Goal: Task Accomplishment & Management: Manage account settings

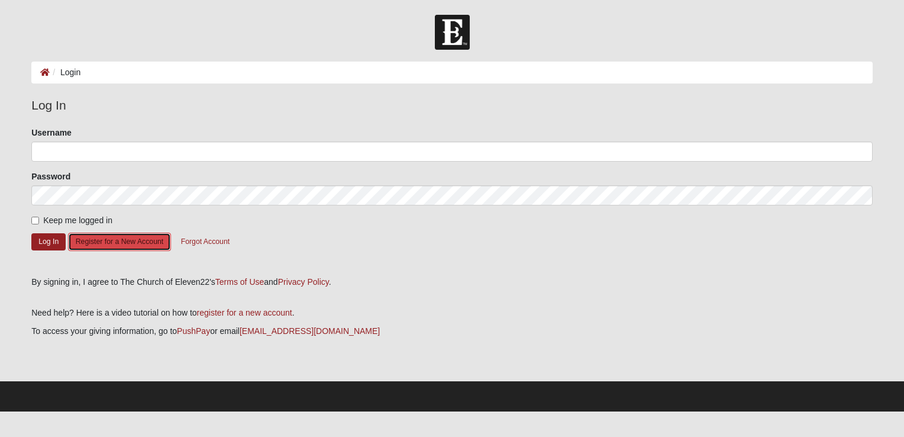
click at [133, 243] on button "Register for a New Account" at bounding box center [119, 241] width 103 height 18
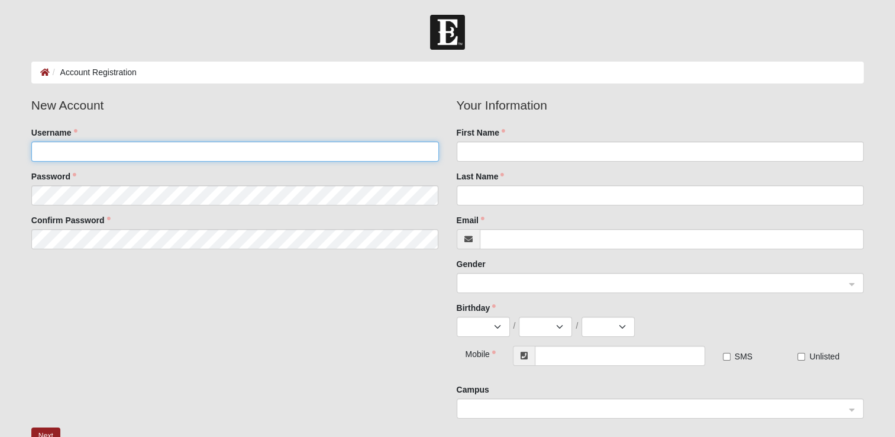
click at [142, 150] on input "Username" at bounding box center [235, 151] width 408 height 20
type input "Bmonlezun"
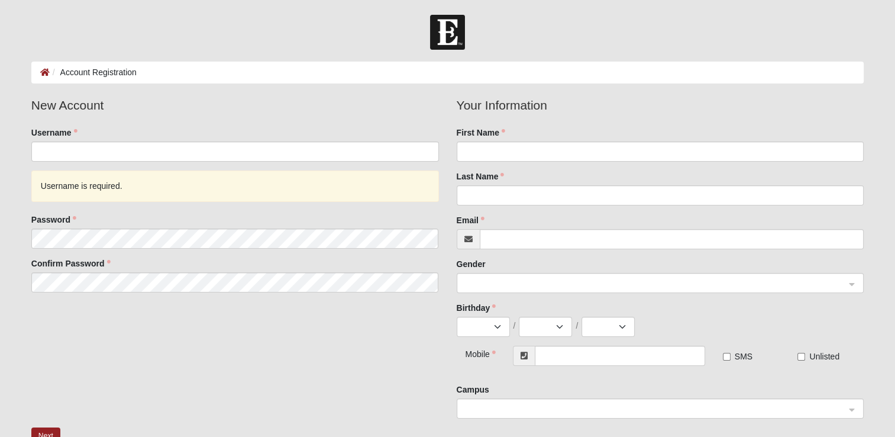
click at [433, 37] on img at bounding box center [447, 32] width 35 height 35
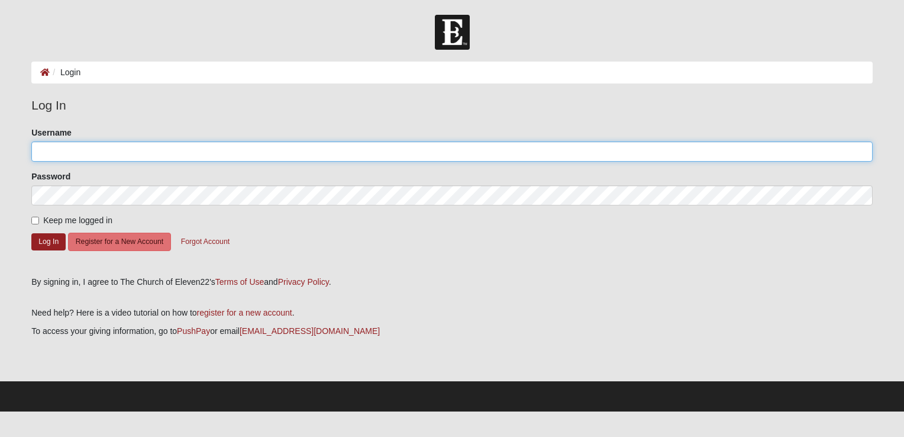
click at [123, 150] on input "Username" at bounding box center [451, 151] width 841 height 20
type input "bmonlezun@lilacbayview.com"
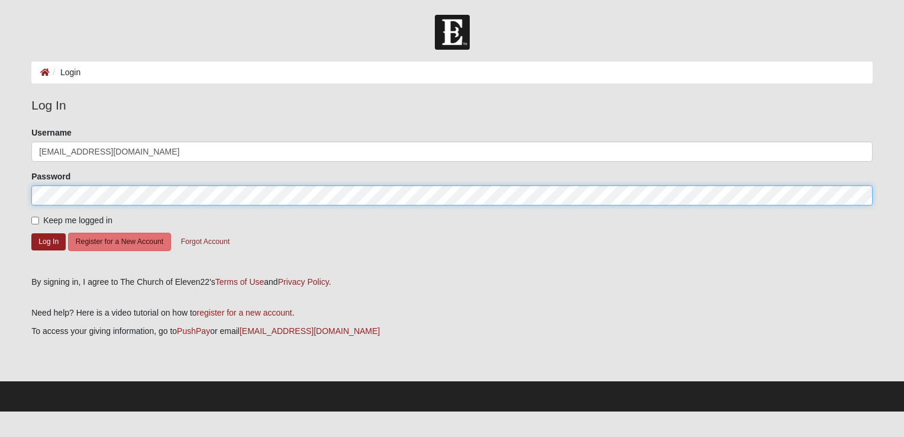
click at [31, 233] on button "Log In" at bounding box center [48, 241] width 34 height 17
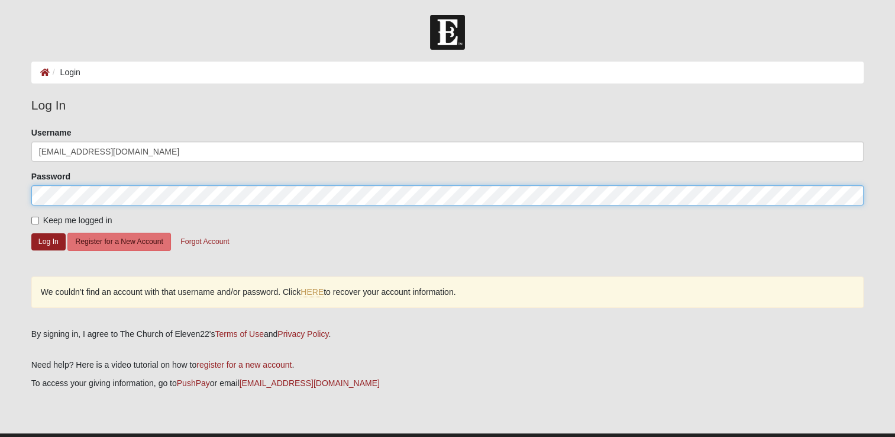
click at [31, 233] on button "Log In" at bounding box center [48, 241] width 34 height 17
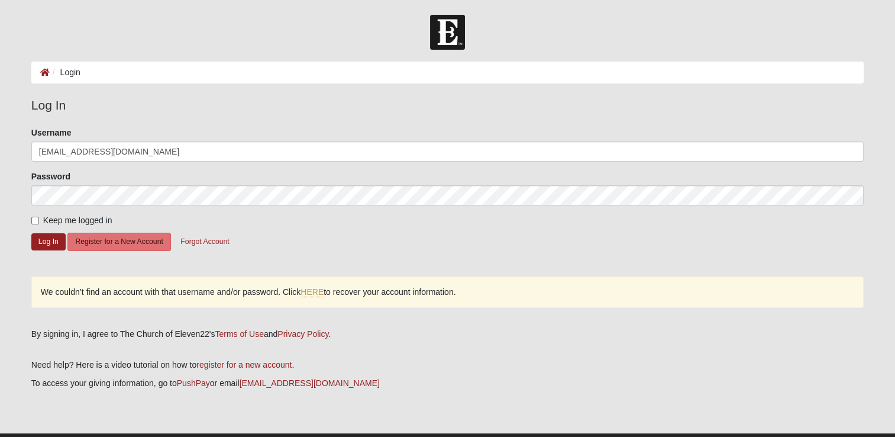
click at [52, 250] on form "Please correct the following: Username bmonlezun@lilacbayview.com Password Keep…" at bounding box center [447, 197] width 832 height 141
click at [125, 237] on button "Register for a New Account" at bounding box center [118, 241] width 103 height 18
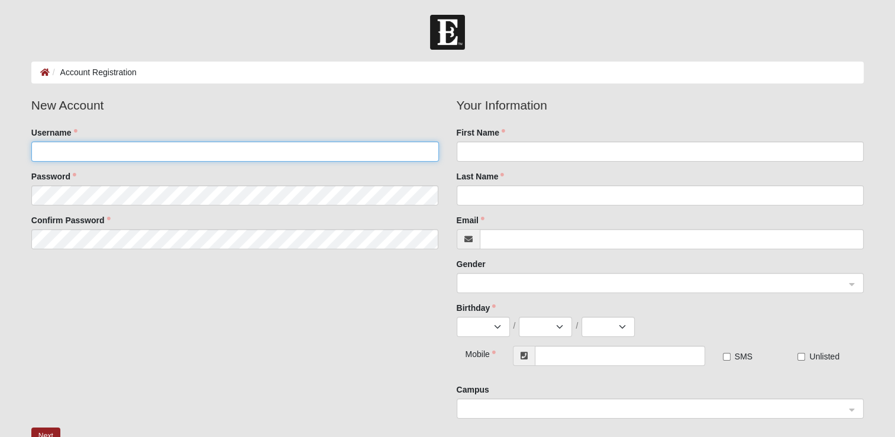
click at [85, 148] on input "Username" at bounding box center [235, 151] width 408 height 20
type input "Bboggus"
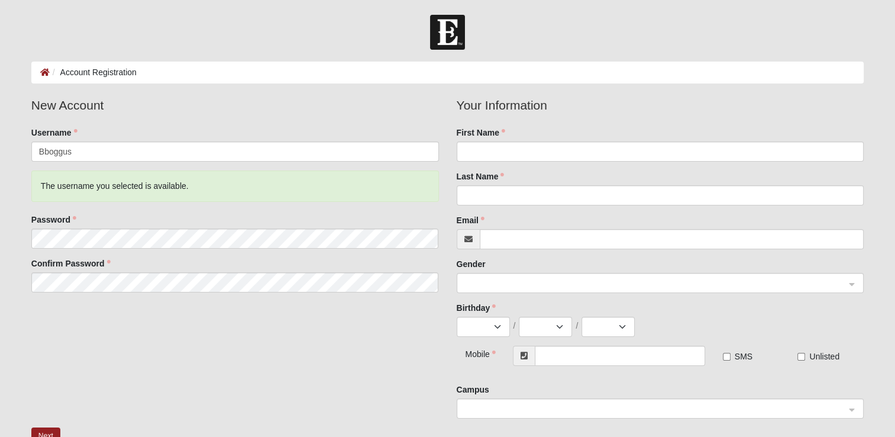
click at [648, 138] on div "First Name" at bounding box center [661, 144] width 408 height 35
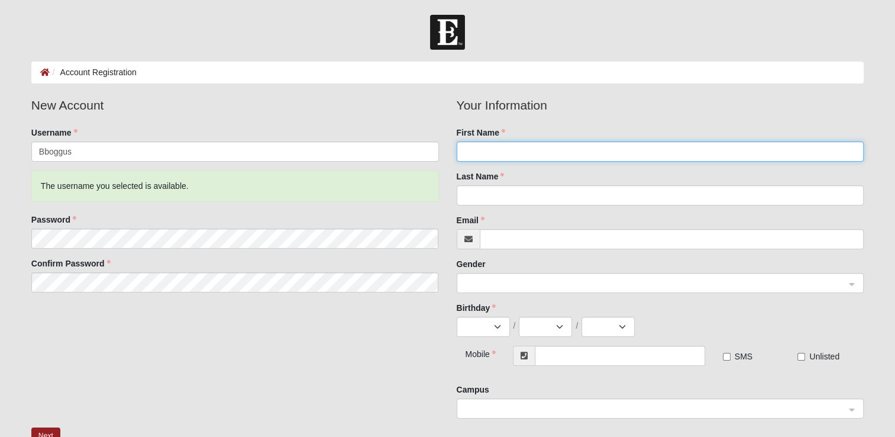
click at [640, 146] on input "First Name" at bounding box center [661, 151] width 408 height 20
click at [640, 146] on input "Brittney" at bounding box center [661, 151] width 408 height 20
type input "Brittney"
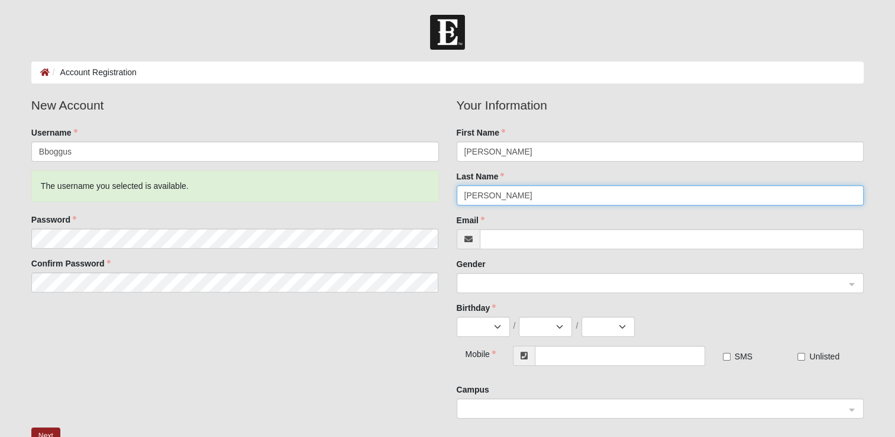
type input "Monlezun"
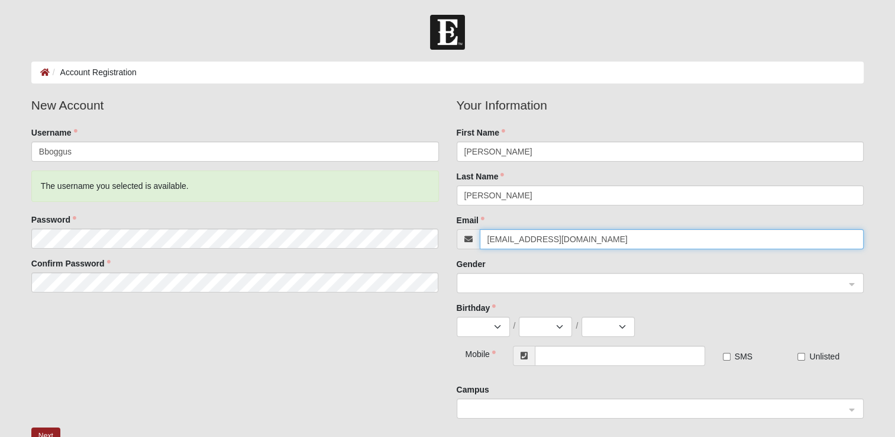
type input "brittmonlezun@gmail.com"
click at [566, 278] on span at bounding box center [655, 283] width 382 height 13
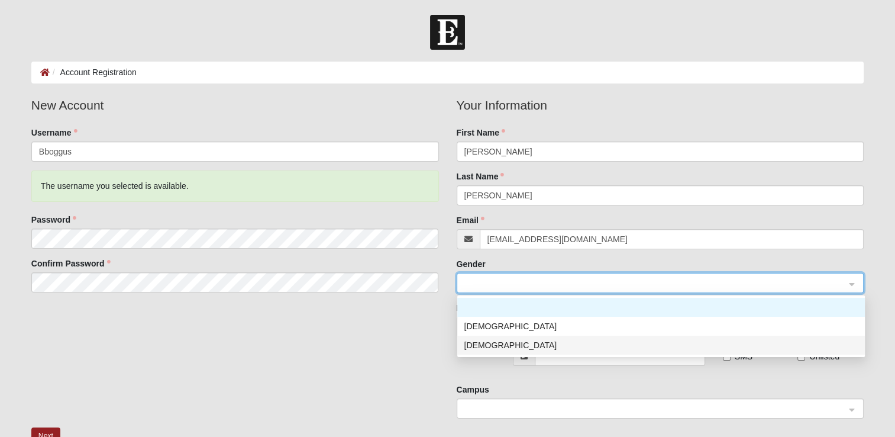
click at [528, 342] on div "Female" at bounding box center [660, 344] width 393 height 13
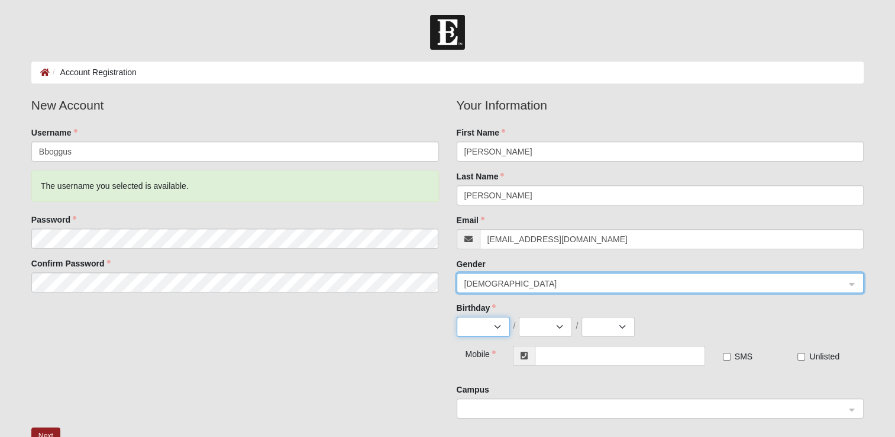
click at [471, 322] on select "Jan Feb Mar Apr May Jun Jul Aug Sep Oct Nov Dec" at bounding box center [483, 327] width 53 height 20
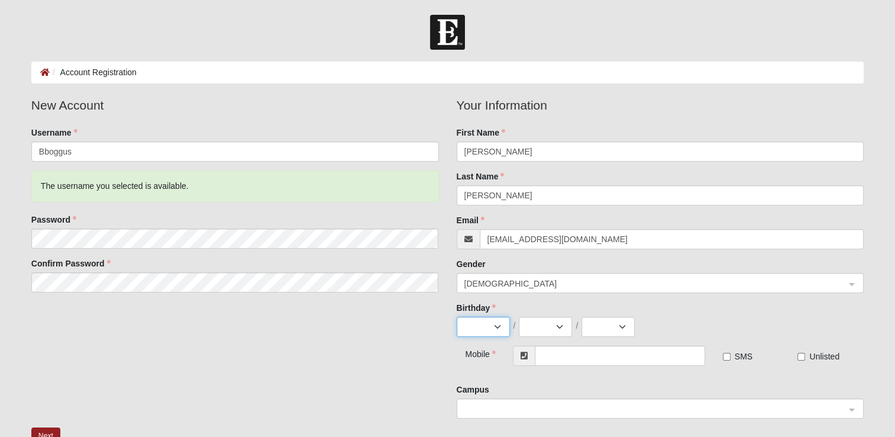
select select "8"
click at [457, 317] on select "Jan Feb Mar Apr May Jun Jul Aug Sep Oct Nov Dec" at bounding box center [483, 327] width 53 height 20
drag, startPoint x: 551, startPoint y: 330, endPoint x: 547, endPoint y: 325, distance: 6.3
click at [551, 330] on select "1 2 3 4 5 6 7 8 9 10 11 12 13 14 15 16 17 18 19 20 21 22 23 24 25 26 27 28 29 3…" at bounding box center [545, 327] width 53 height 20
select select "11"
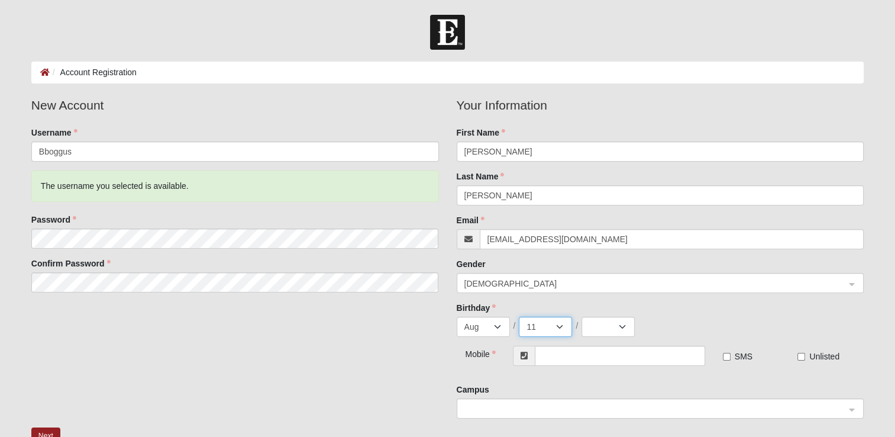
click at [519, 317] on select "1 2 3 4 5 6 7 8 9 10 11 12 13 14 15 16 17 18 19 20 21 22 23 24 25 26 27 28 29 3…" at bounding box center [545, 327] width 53 height 20
click at [596, 322] on select "2025 2024 2023 2022 2021 2020 2019 2018 2017 2016 2015 2014 2013 2012 2011 2010…" at bounding box center [608, 327] width 53 height 20
select select "1996"
click at [582, 317] on select "2025 2024 2023 2022 2021 2020 2019 2018 2017 2016 2015 2014 2013 2012 2011 2010…" at bounding box center [608, 327] width 53 height 20
click at [603, 354] on input "text" at bounding box center [620, 355] width 170 height 20
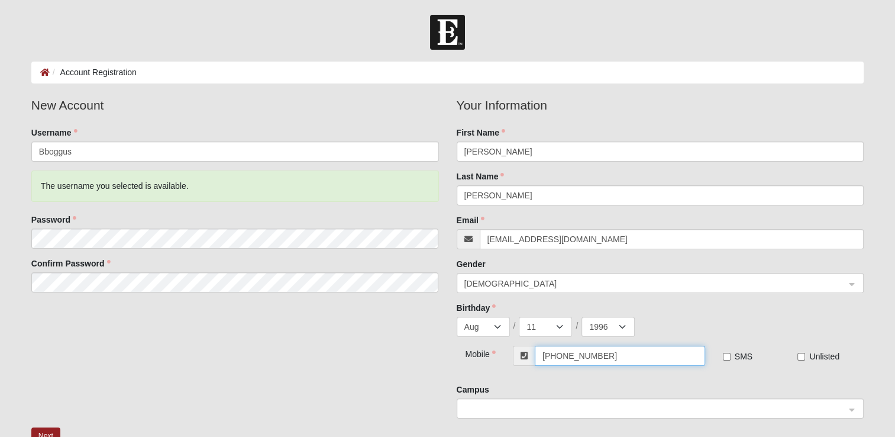
type input "(904) 549-3996"
click at [741, 355] on span "SMS" at bounding box center [744, 355] width 18 height 9
click at [731, 355] on input "SMS" at bounding box center [727, 357] width 8 height 8
checkbox input "true"
click at [643, 416] on span at bounding box center [656, 409] width 385 height 20
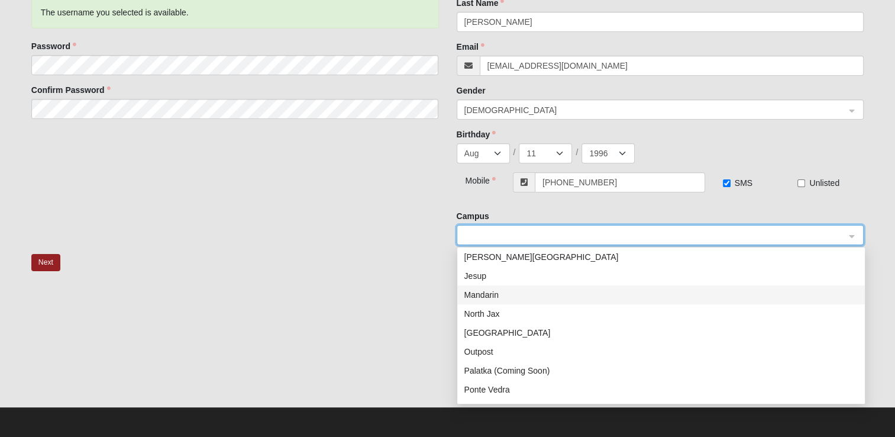
scroll to position [118, 0]
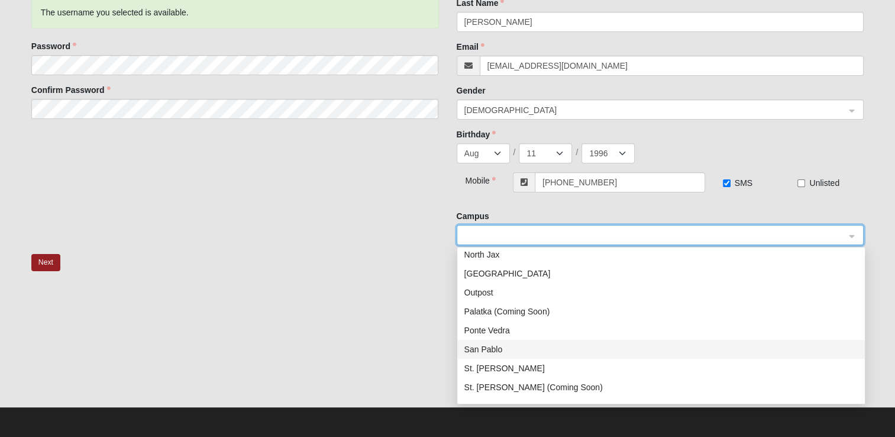
click at [515, 345] on div "San Pablo" at bounding box center [660, 349] width 393 height 13
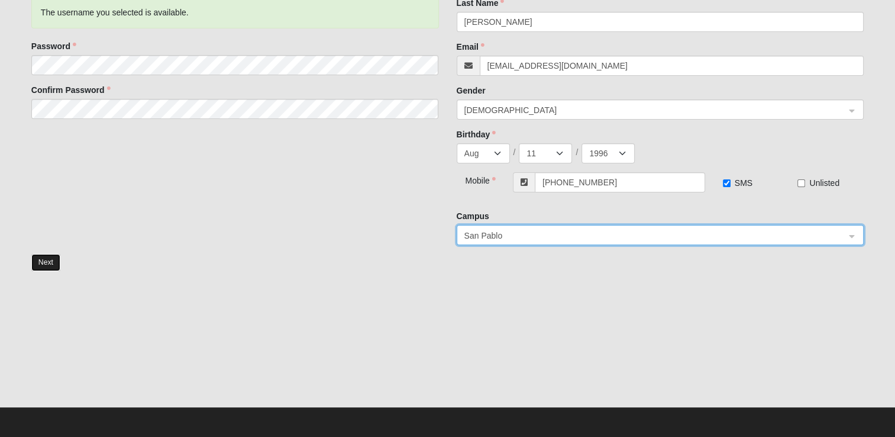
click at [43, 266] on button "Next" at bounding box center [45, 262] width 29 height 17
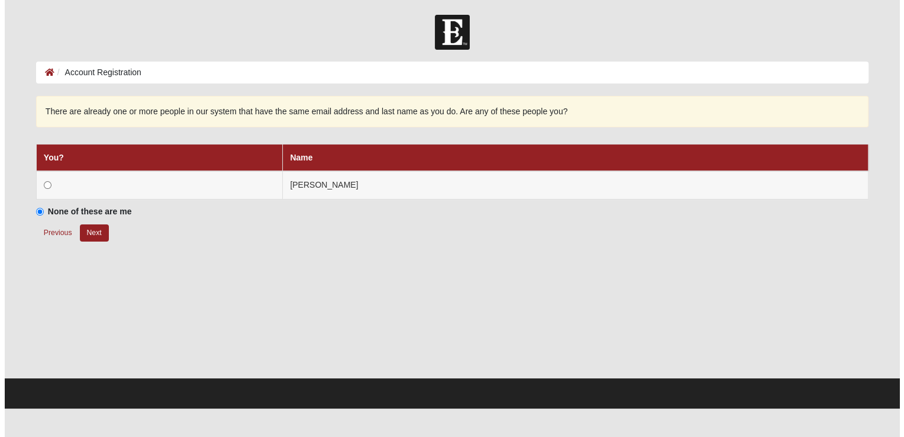
scroll to position [0, 0]
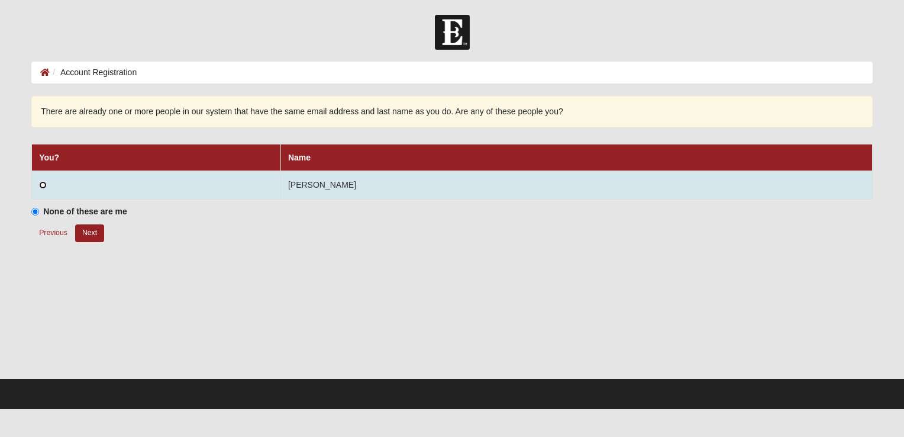
click at [40, 181] on input "radio" at bounding box center [43, 185] width 8 height 8
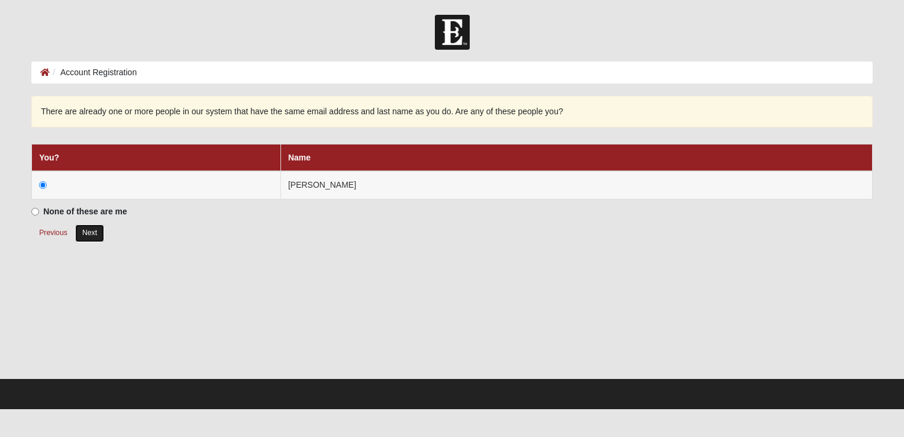
click at [85, 229] on button "Next" at bounding box center [89, 232] width 29 height 17
radio input "true"
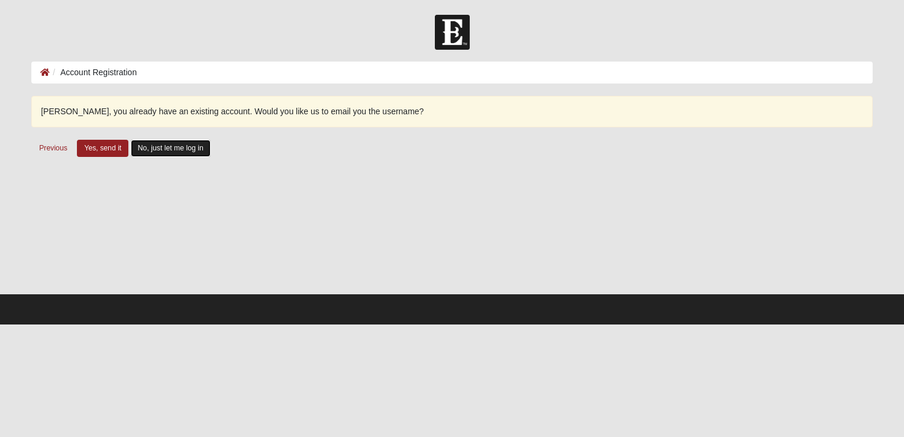
click at [184, 151] on button "No, just let me log in" at bounding box center [171, 148] width 80 height 17
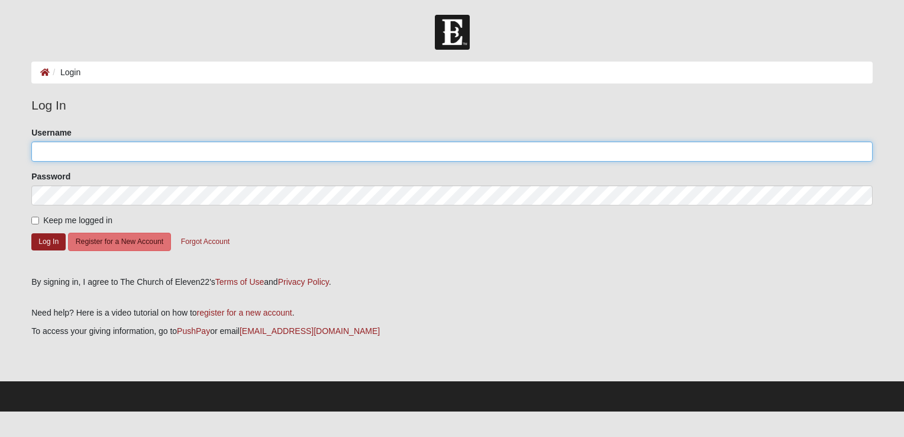
click at [159, 148] on input "Username" at bounding box center [451, 151] width 841 height 20
type input "bboggus"
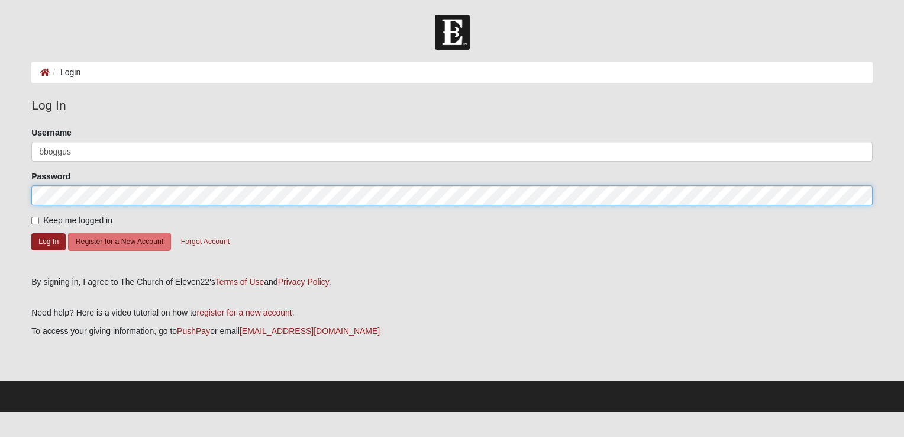
click at [31, 233] on button "Log In" at bounding box center [48, 241] width 34 height 17
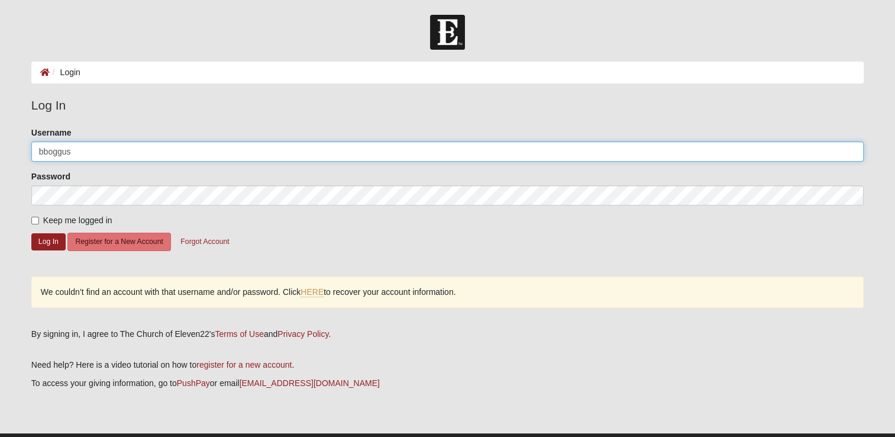
drag, startPoint x: 99, startPoint y: 152, endPoint x: 0, endPoint y: 109, distance: 108.1
click at [0, 134] on html "Log In Login Login Error Log In Please correct the following: Username bboggus …" at bounding box center [447, 231] width 895 height 463
type input "[EMAIL_ADDRESS][DOMAIN_NAME]"
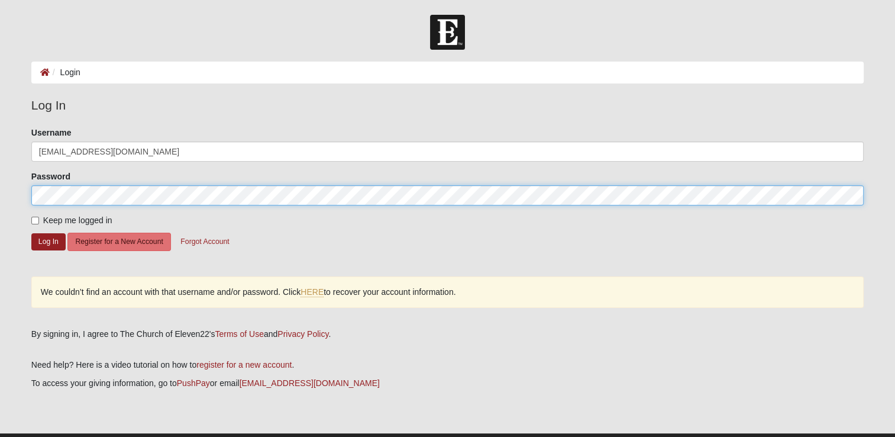
click at [31, 233] on button "Log In" at bounding box center [48, 241] width 34 height 17
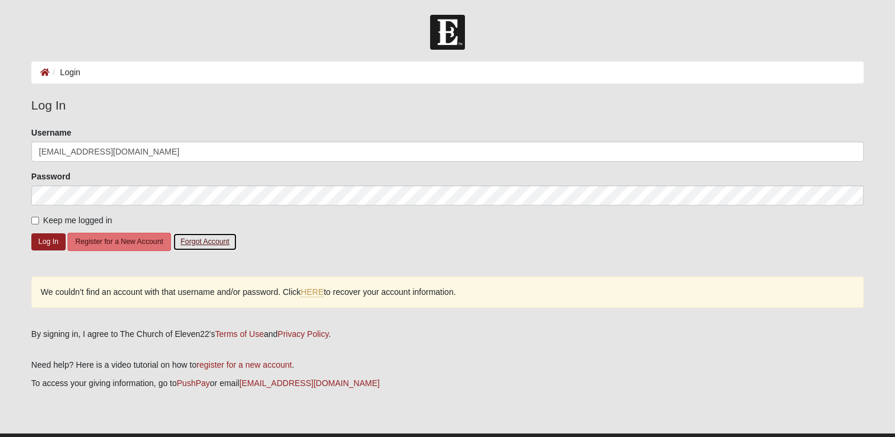
click at [211, 241] on button "Forgot Account" at bounding box center [205, 241] width 64 height 18
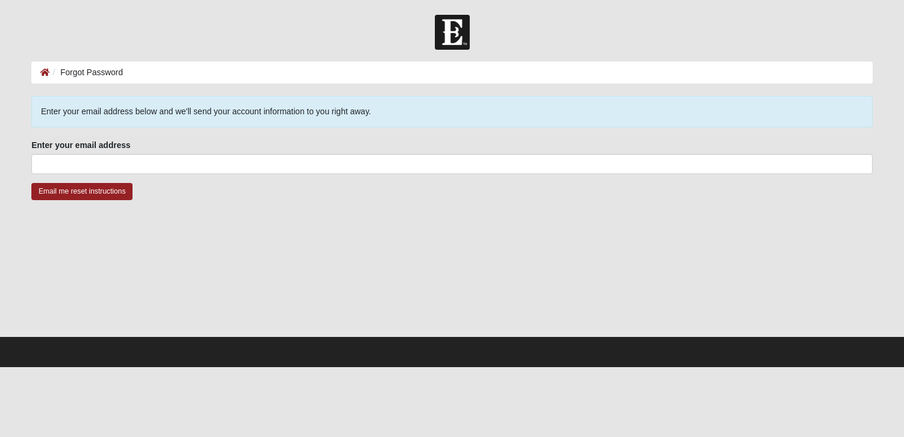
click at [109, 174] on fieldset "Enter your email address Enter your email address is required." at bounding box center [451, 161] width 841 height 44
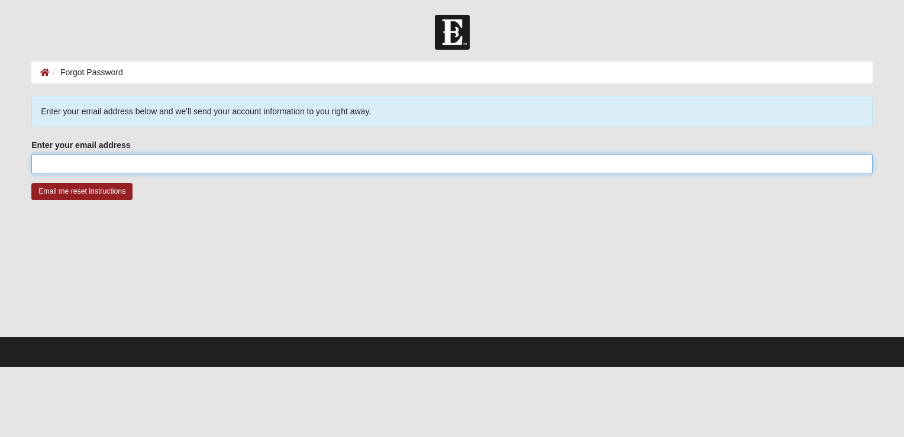
click at [108, 169] on input "Enter your email address" at bounding box center [451, 164] width 841 height 20
type input "brittmonlezun@gmail.com"
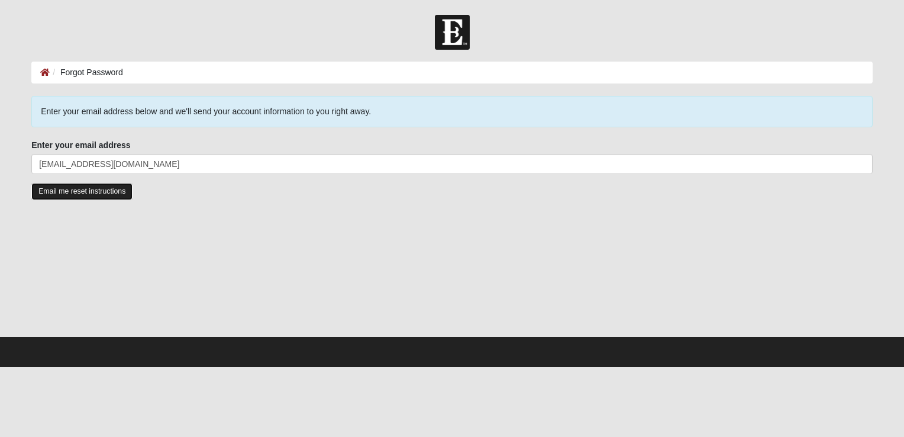
click at [72, 196] on input "Email me reset instructions" at bounding box center [81, 191] width 101 height 17
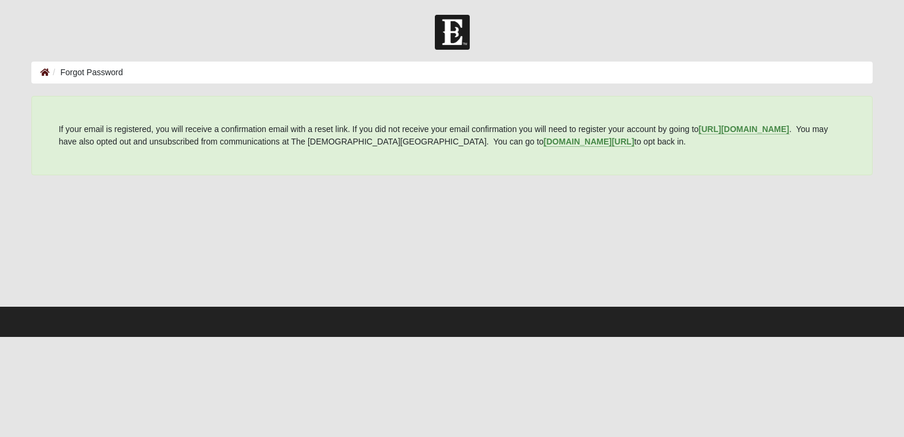
drag, startPoint x: 38, startPoint y: 72, endPoint x: 44, endPoint y: 70, distance: 6.2
click at [38, 72] on ol "Forgot Password" at bounding box center [451, 73] width 841 height 22
click at [44, 70] on icon at bounding box center [44, 72] width 9 height 8
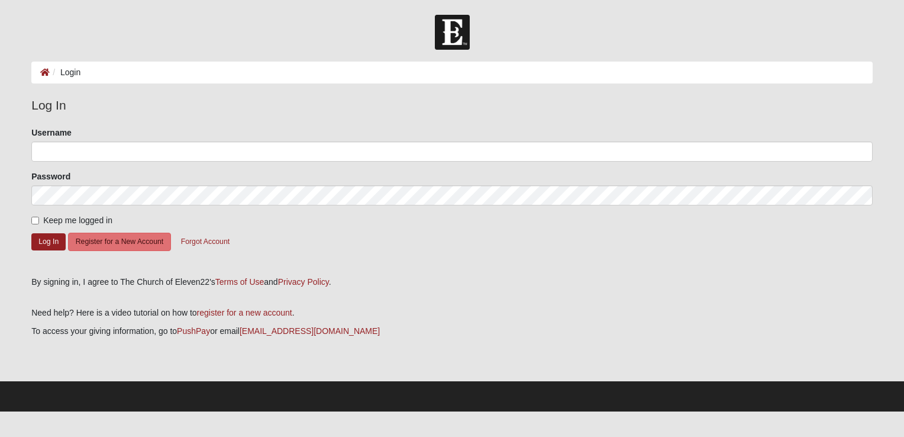
click at [80, 162] on form "Please correct the following: Username Password Keep me logged in Log In Regist…" at bounding box center [451, 197] width 841 height 141
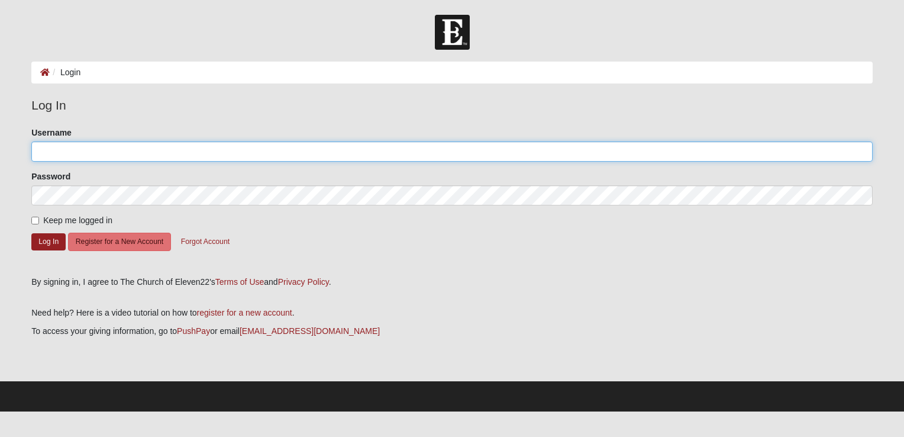
click at [86, 154] on input "Username" at bounding box center [451, 151] width 841 height 20
type input "[EMAIL_ADDRESS][DOMAIN_NAME]"
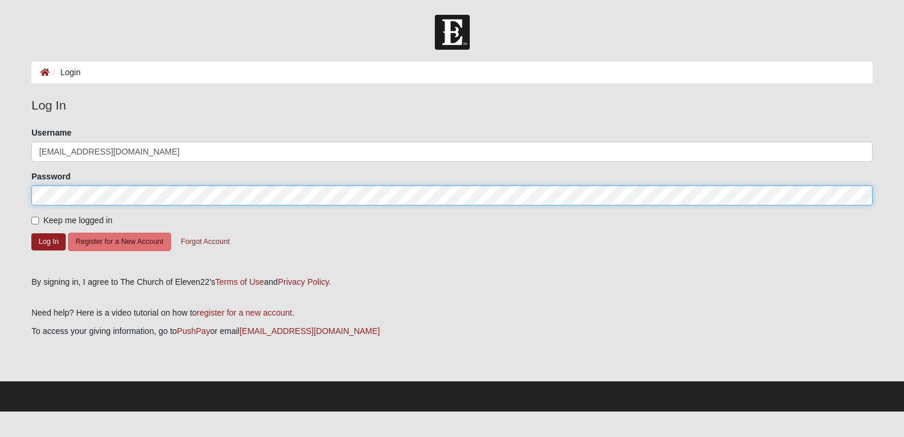
click at [31, 233] on button "Log In" at bounding box center [48, 241] width 34 height 17
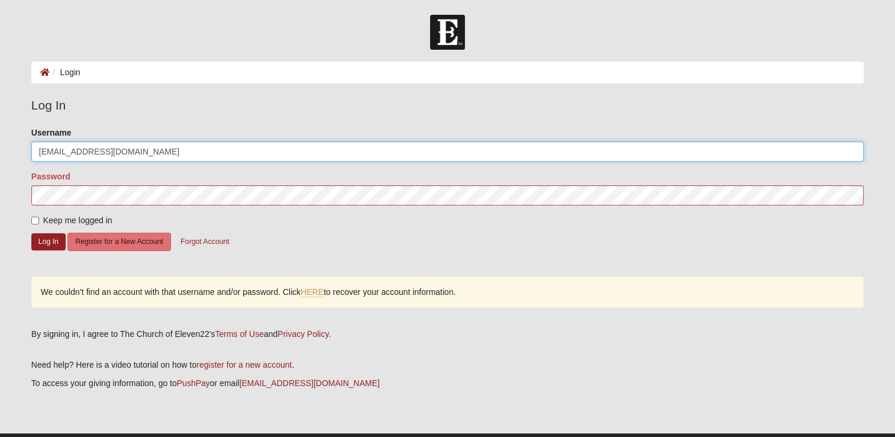
drag, startPoint x: 240, startPoint y: 159, endPoint x: 0, endPoint y: 74, distance: 254.1
click at [0, 74] on html "Log In Login Login Error Log In Please correct the following: Username bmonlezu…" at bounding box center [447, 231] width 895 height 463
drag, startPoint x: 227, startPoint y: 148, endPoint x: 83, endPoint y: 150, distance: 144.4
click at [83, 150] on input "bmonlezun@lilacbayview.com" at bounding box center [447, 151] width 832 height 20
type input "bmonlezun"
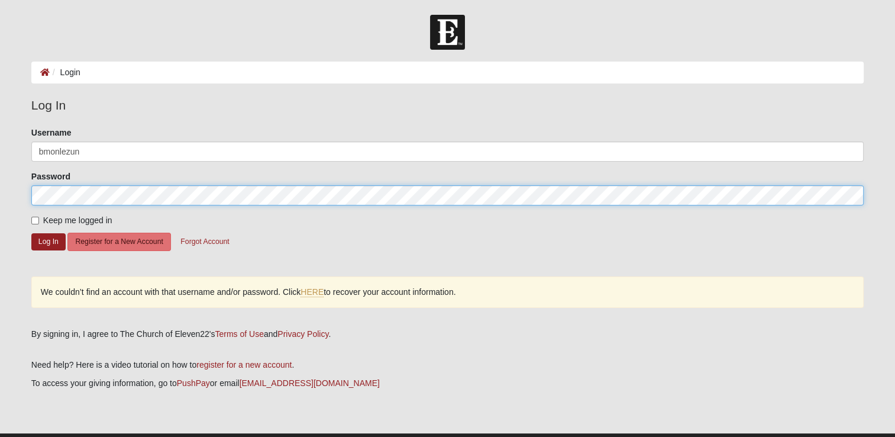
click at [31, 233] on button "Log In" at bounding box center [48, 241] width 34 height 17
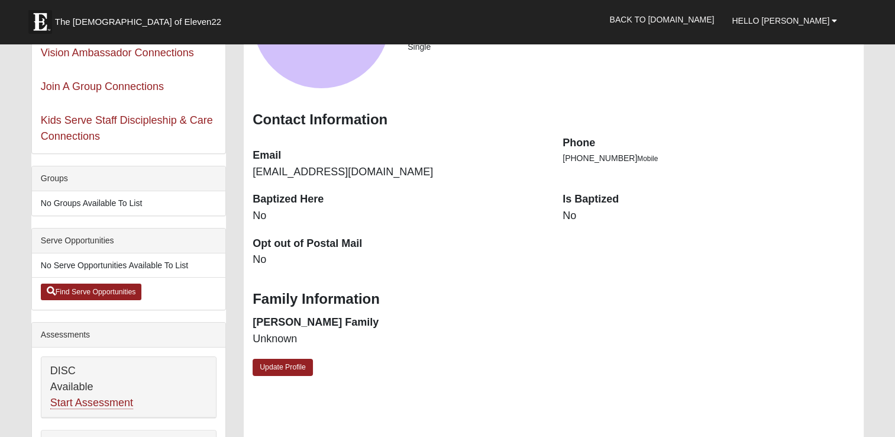
scroll to position [177, 0]
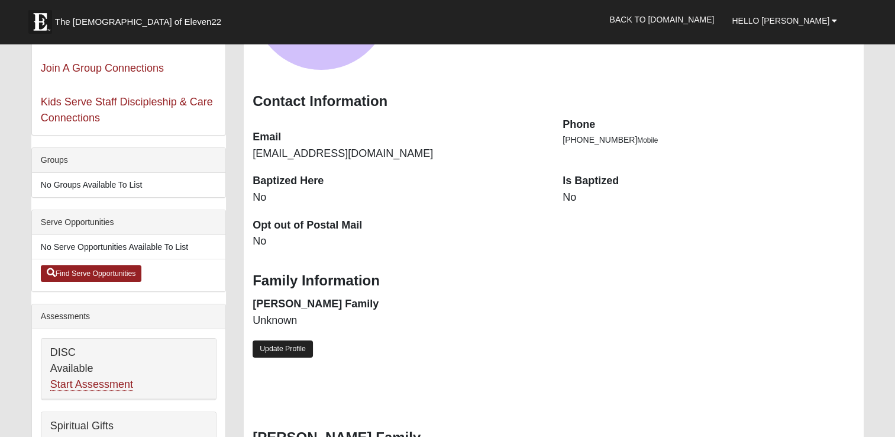
click at [276, 349] on link "Update Profile" at bounding box center [283, 348] width 60 height 17
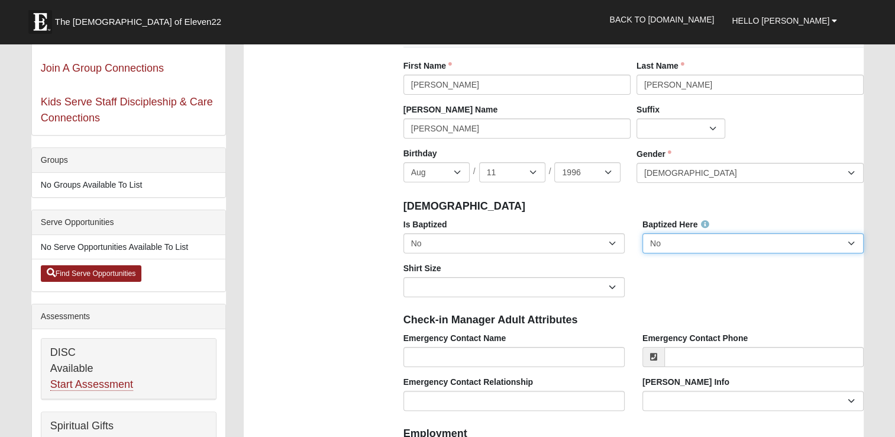
click at [724, 238] on select "No Yes" at bounding box center [752, 243] width 221 height 20
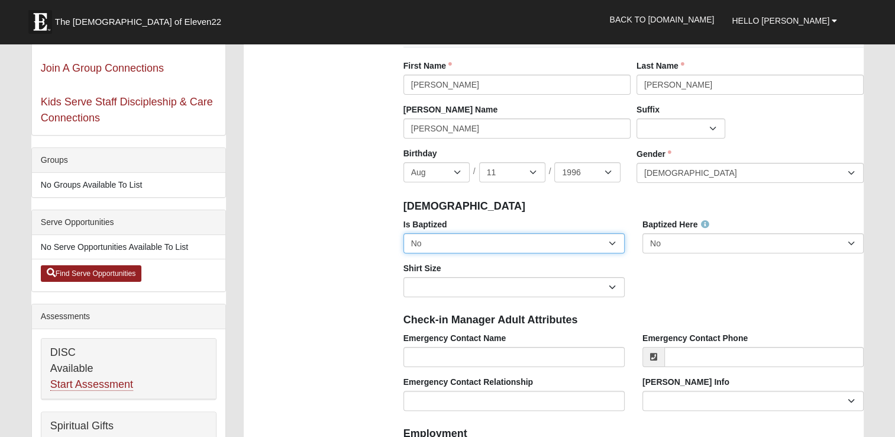
click at [544, 250] on select "No Yes" at bounding box center [513, 243] width 221 height 20
select select "True"
click at [403, 233] on select "No Yes" at bounding box center [513, 243] width 221 height 20
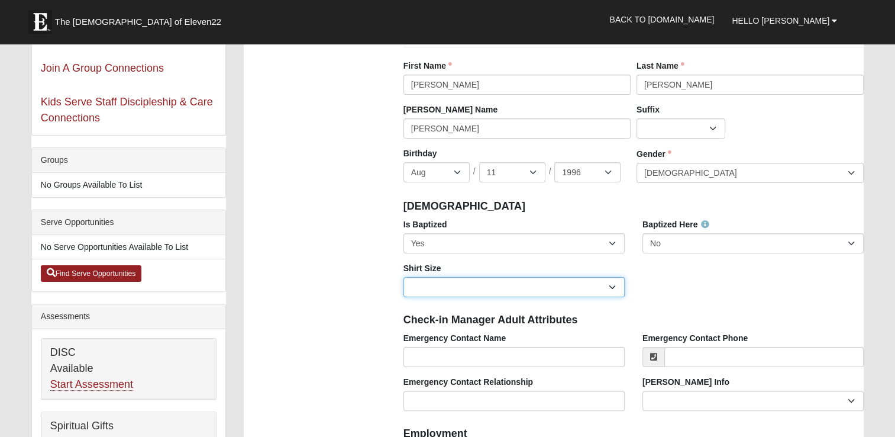
click at [480, 285] on select "Adult Small Adult Medium Adult Large Adult XL Adult XXL Adult 3XL Adult 4XL You…" at bounding box center [513, 287] width 221 height 20
select select "Adult XL"
click at [403, 277] on select "Adult Small Adult Medium Adult Large Adult XL Adult XXL Adult 3XL Adult 4XL You…" at bounding box center [513, 287] width 221 height 20
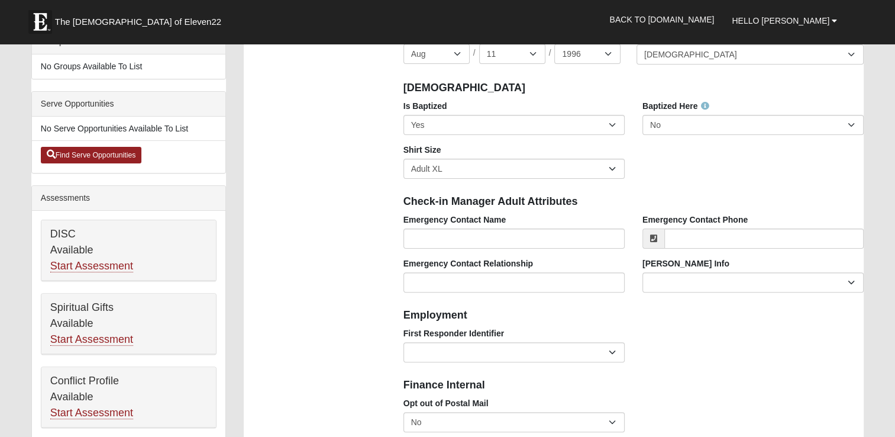
scroll to position [59, 0]
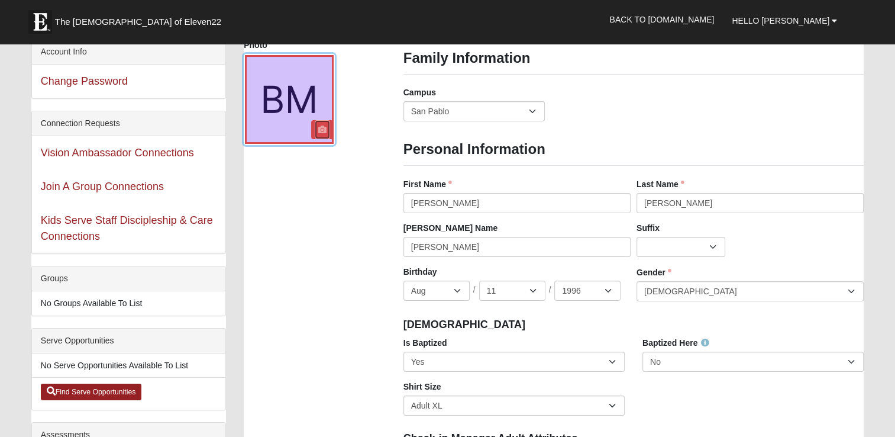
click at [329, 129] on link at bounding box center [322, 129] width 15 height 19
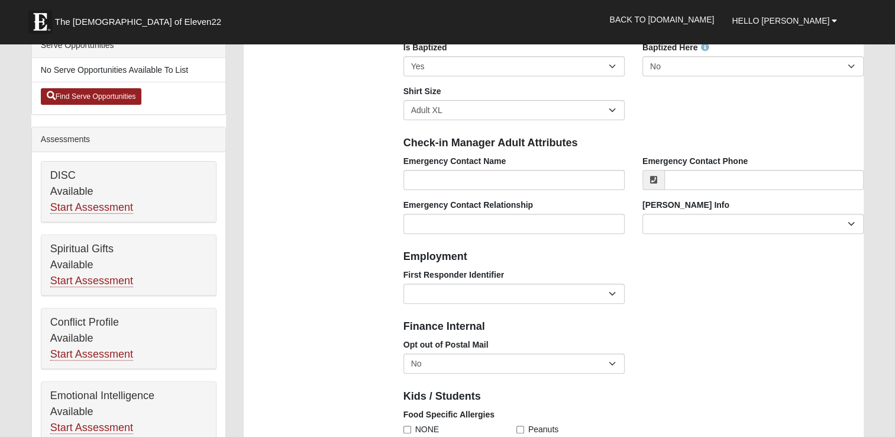
scroll to position [355, 0]
click at [494, 171] on input "Emergency Contact Name" at bounding box center [513, 179] width 221 height 20
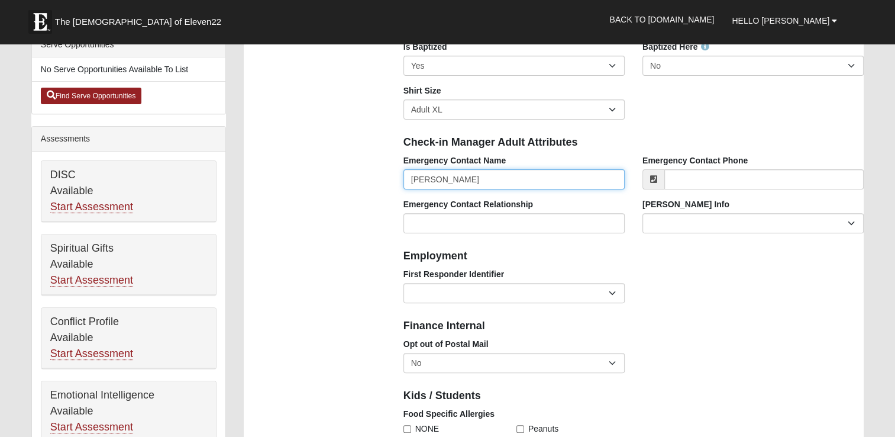
type input "[PERSON_NAME]"
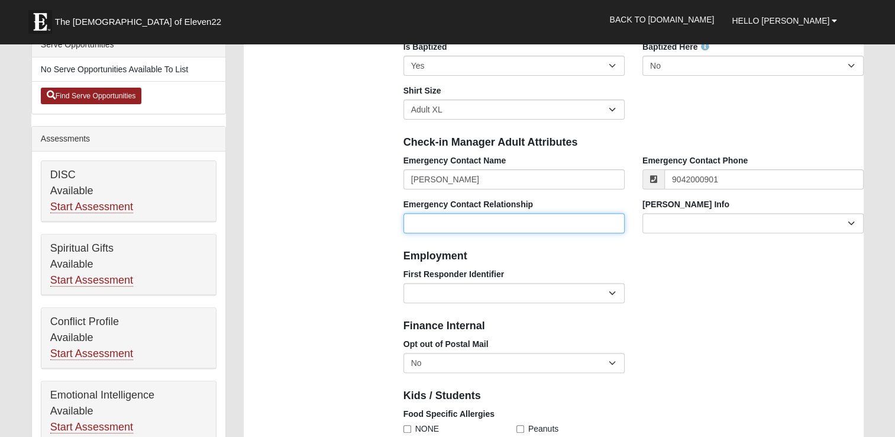
type input "[PHONE_NUMBER]"
type input "Mother"
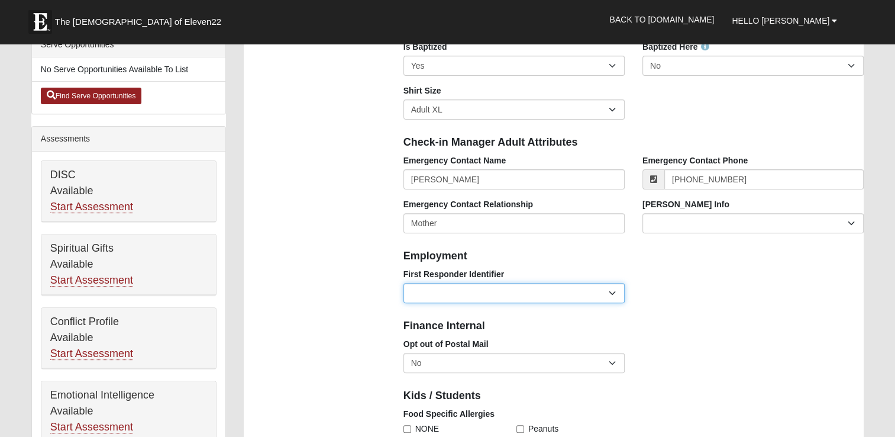
scroll to position [414, 0]
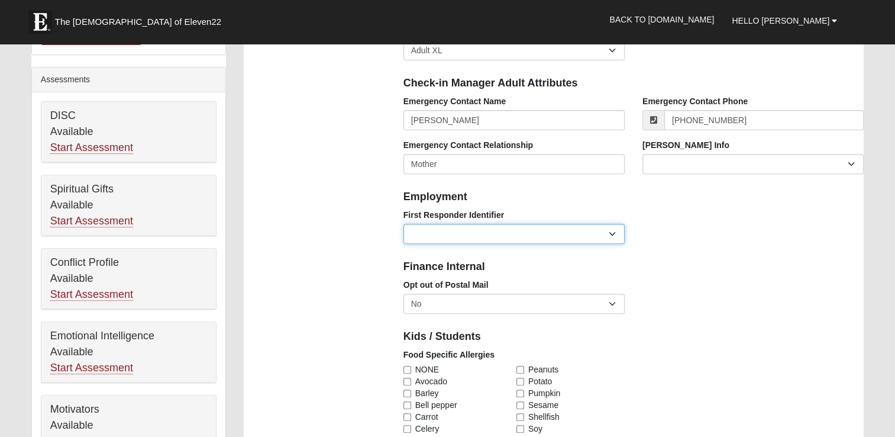
click at [537, 234] on select "EMT | Paramedic | Medical Firefighter | Fire Department Police Officer | Sherif…" at bounding box center [513, 234] width 221 height 20
click at [536, 234] on select "EMT | Paramedic | Medical Firefighter | Fire Department Police Officer | Sherif…" at bounding box center [513, 234] width 221 height 20
click at [796, 244] on div "First Responder Identifier EMT | Paramedic | Medical Firefighter | Fire Departm…" at bounding box center [634, 231] width 479 height 44
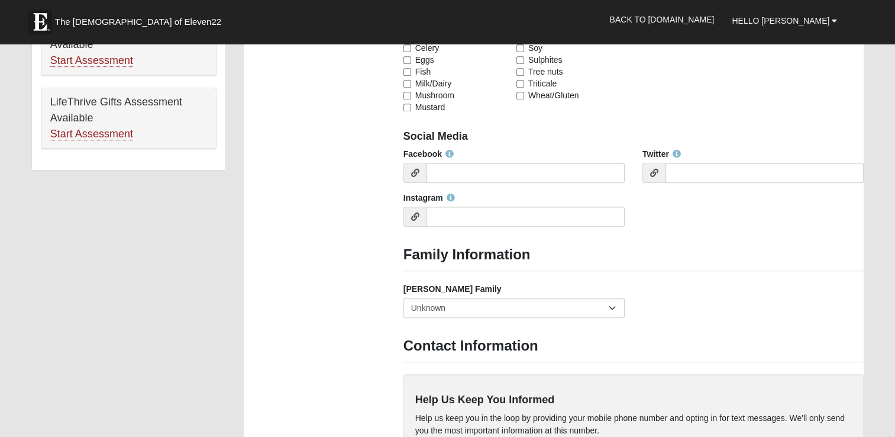
scroll to position [828, 0]
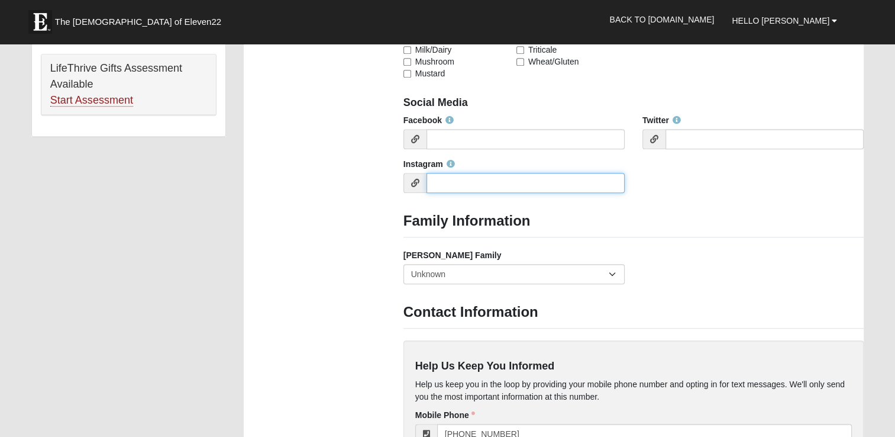
click at [465, 183] on input "Instagram" at bounding box center [526, 183] width 198 height 20
click at [771, 182] on div "Facebook Twitter Instagram" at bounding box center [634, 158] width 479 height 88
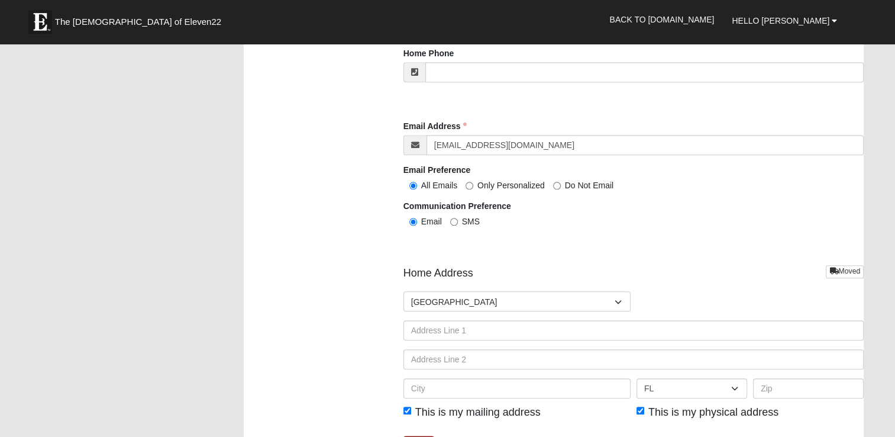
scroll to position [1361, 0]
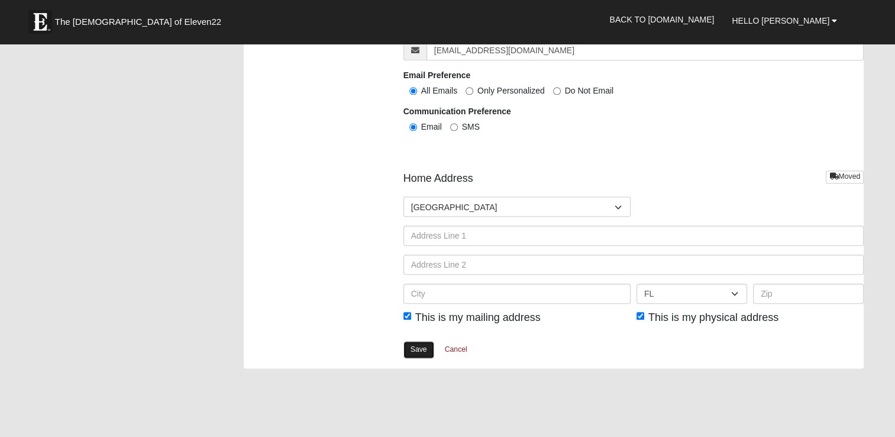
click at [421, 344] on link "Save" at bounding box center [418, 349] width 31 height 17
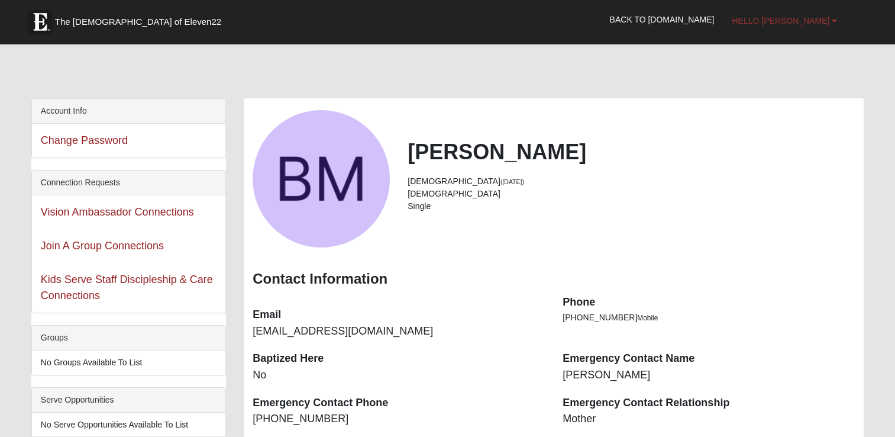
click at [821, 21] on span "Hello [PERSON_NAME]" at bounding box center [781, 20] width 98 height 9
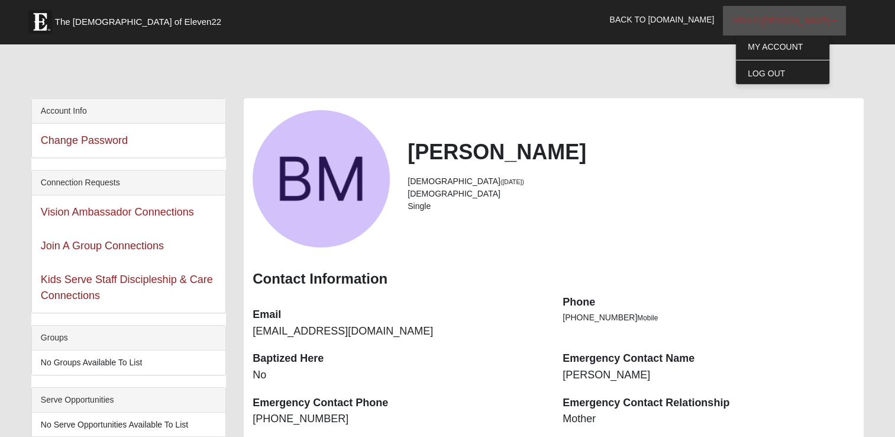
click at [821, 21] on span "Hello [PERSON_NAME]" at bounding box center [781, 20] width 98 height 9
